Goal: Information Seeking & Learning: Check status

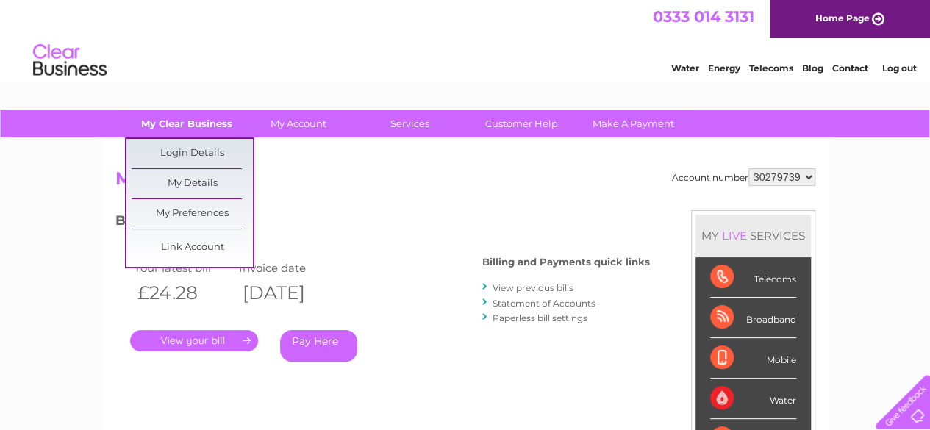
click at [173, 127] on link "My Clear Business" at bounding box center [186, 123] width 121 height 27
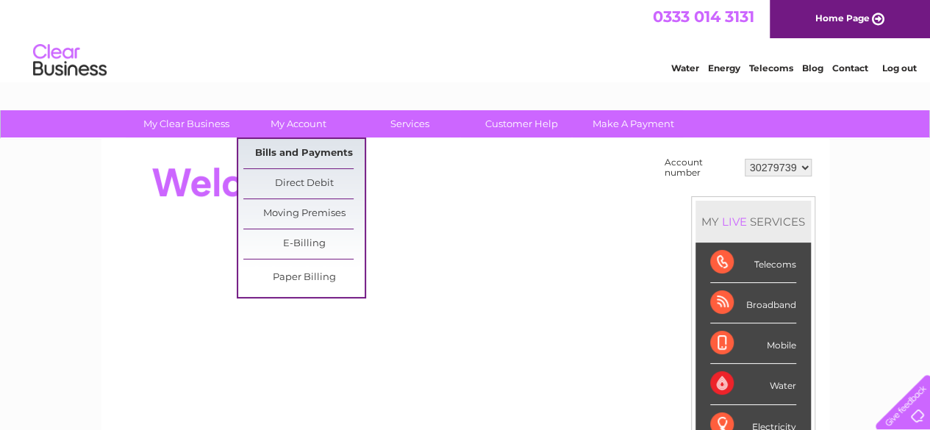
click at [296, 160] on link "Bills and Payments" at bounding box center [303, 153] width 121 height 29
click at [296, 157] on link "Bills and Payments" at bounding box center [303, 153] width 121 height 29
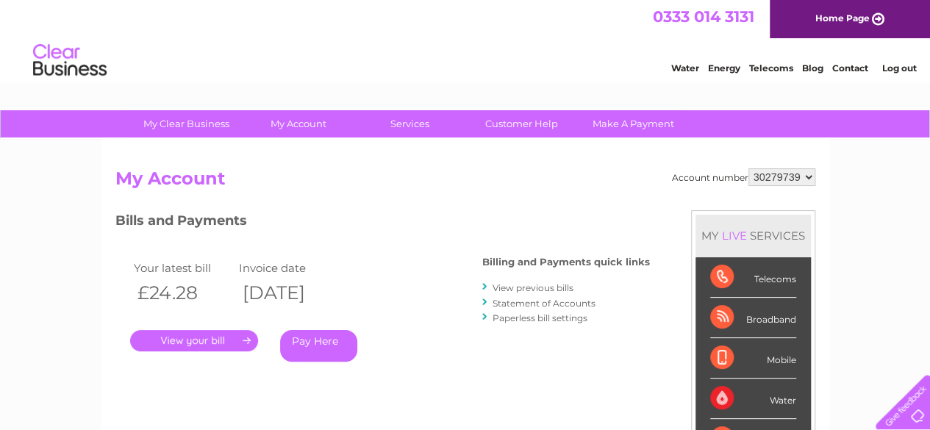
click at [205, 348] on link "." at bounding box center [194, 340] width 128 height 21
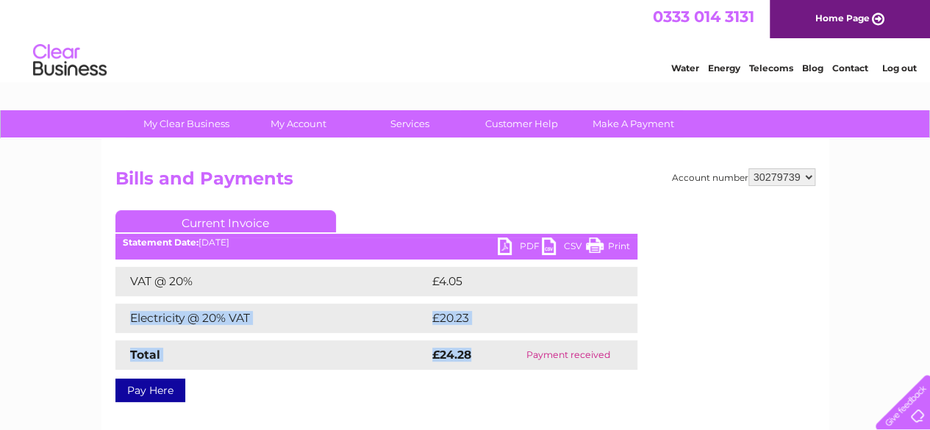
drag, startPoint x: 487, startPoint y: 370, endPoint x: 302, endPoint y: 296, distance: 199.6
click at [310, 298] on div "Current Invoice PDF CSV Print Statement Date: [DATE]" at bounding box center [376, 303] width 522 height 186
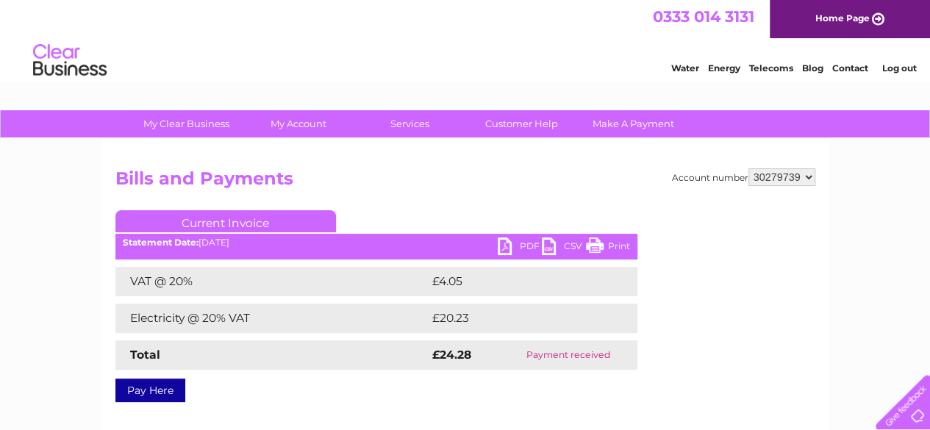
click at [275, 292] on td "VAT @ 20%" at bounding box center [271, 281] width 313 height 29
click at [371, 402] on div "Account number 30279739 Bills and Payments Current Invoice PDF CSV Print VAT @ …" at bounding box center [465, 345] width 728 height 412
